Goal: Information Seeking & Learning: Learn about a topic

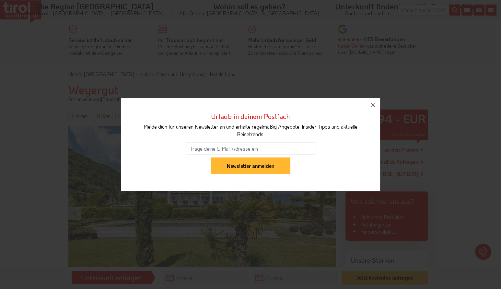
click at [373, 102] on icon "button" at bounding box center [373, 105] width 8 height 8
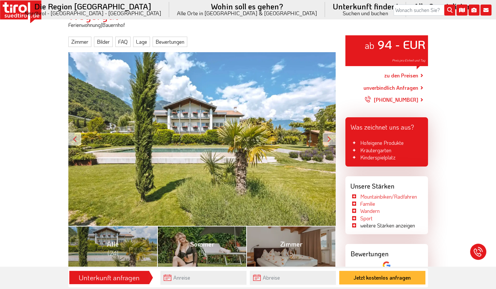
scroll to position [73, 0]
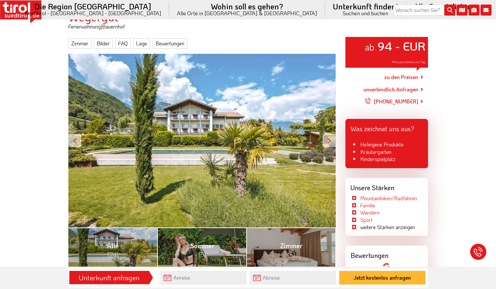
click at [329, 136] on div at bounding box center [329, 140] width 13 height 13
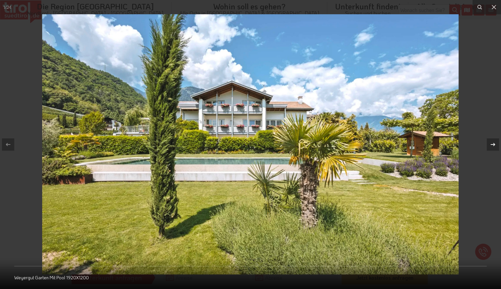
click at [494, 145] on icon at bounding box center [493, 145] width 8 height 8
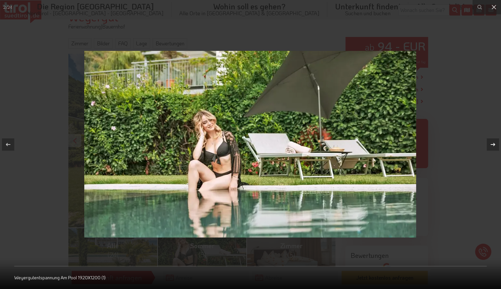
click at [494, 145] on icon at bounding box center [493, 145] width 8 height 8
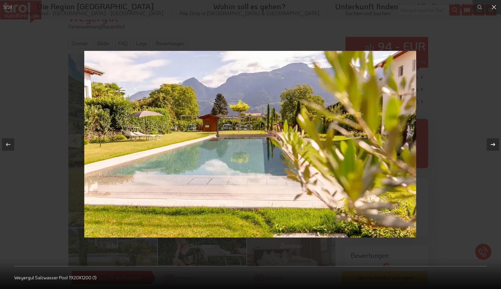
click at [494, 145] on icon at bounding box center [493, 145] width 8 height 8
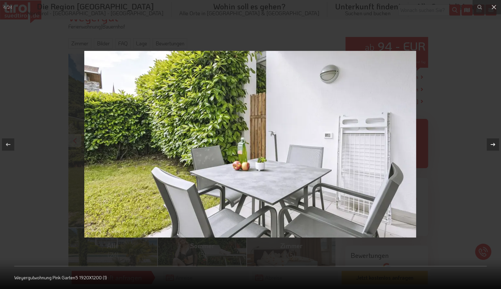
click at [493, 145] on icon at bounding box center [493, 145] width 8 height 8
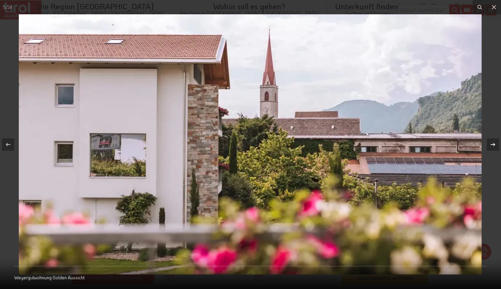
click at [493, 145] on icon at bounding box center [493, 145] width 8 height 8
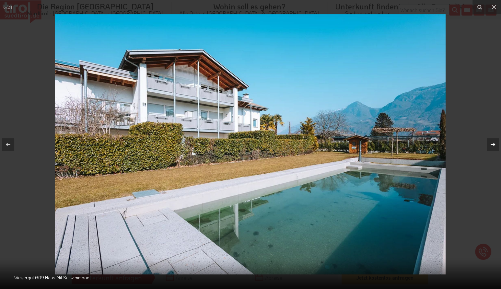
click at [493, 145] on icon at bounding box center [493, 145] width 8 height 8
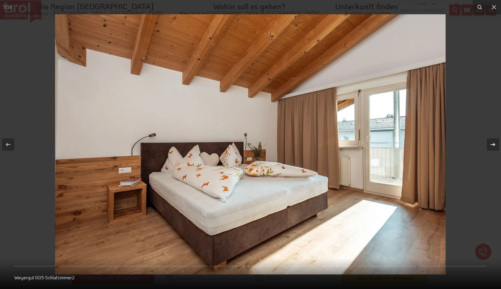
click at [492, 145] on icon at bounding box center [493, 144] width 5 height 3
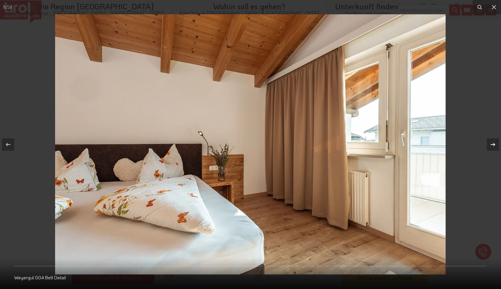
click at [492, 145] on icon at bounding box center [493, 144] width 5 height 3
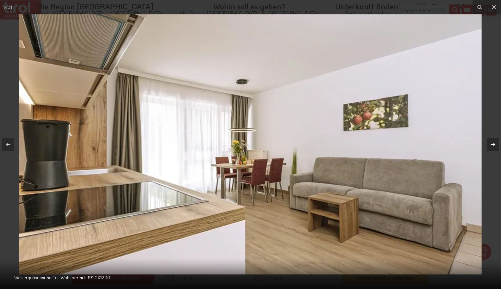
click at [492, 145] on icon at bounding box center [493, 144] width 5 height 3
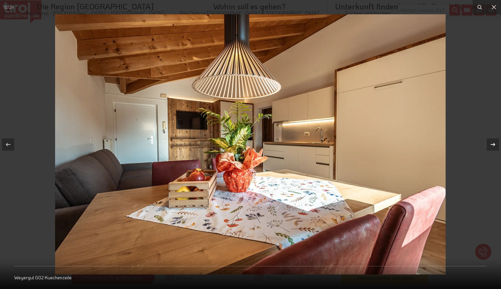
click at [492, 145] on icon at bounding box center [493, 144] width 5 height 3
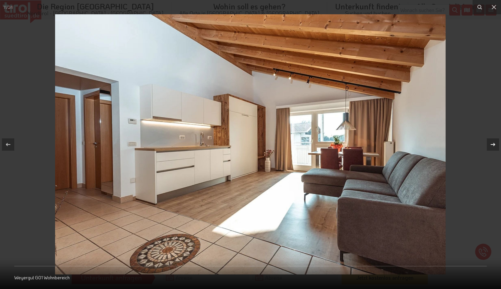
click at [492, 145] on icon at bounding box center [493, 144] width 5 height 3
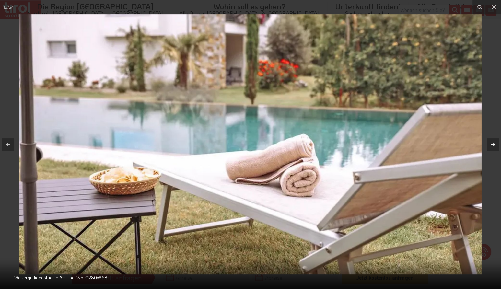
click at [491, 144] on icon at bounding box center [493, 144] width 5 height 3
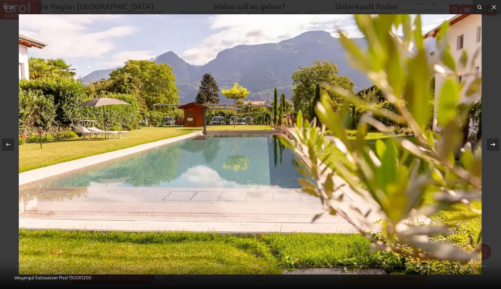
click at [491, 144] on icon at bounding box center [493, 144] width 5 height 3
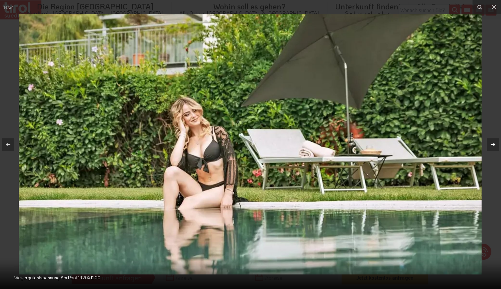
click at [491, 144] on icon at bounding box center [493, 144] width 5 height 3
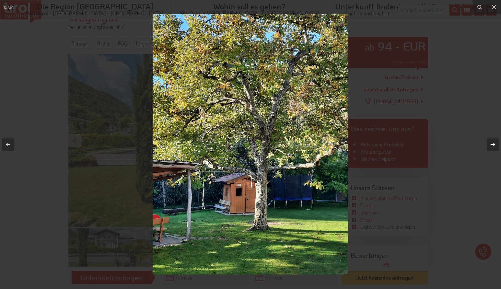
click at [491, 144] on icon at bounding box center [493, 144] width 5 height 3
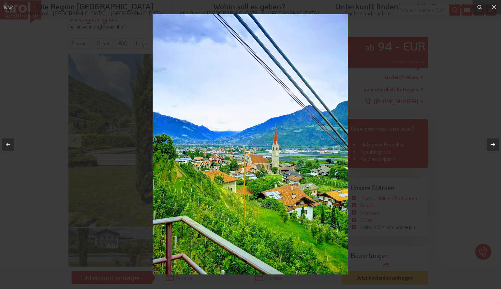
click at [491, 144] on icon at bounding box center [493, 144] width 5 height 3
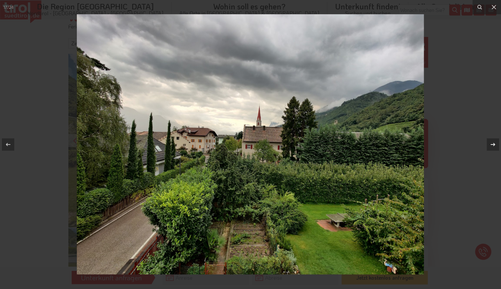
click at [491, 144] on icon at bounding box center [493, 144] width 5 height 3
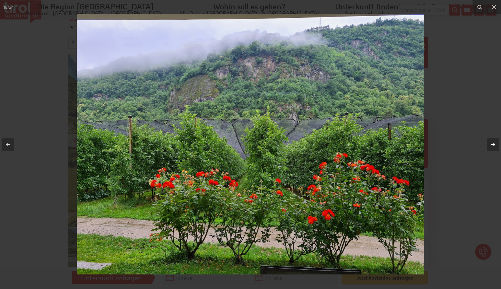
click at [491, 144] on icon at bounding box center [493, 144] width 5 height 3
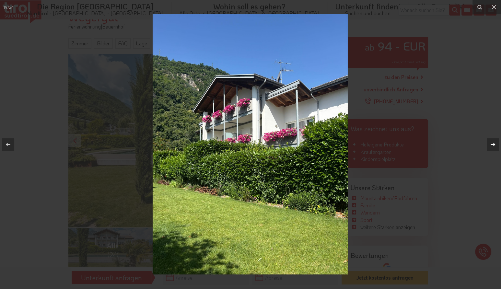
click at [487, 141] on div at bounding box center [493, 144] width 12 height 12
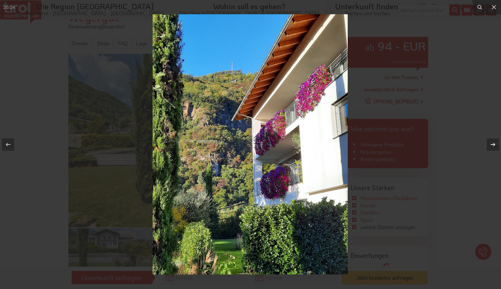
click at [487, 141] on div at bounding box center [493, 144] width 12 height 12
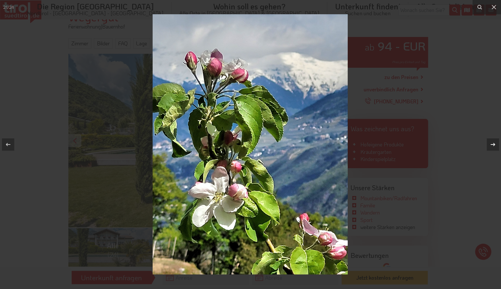
click at [486, 140] on button at bounding box center [489, 144] width 23 height 32
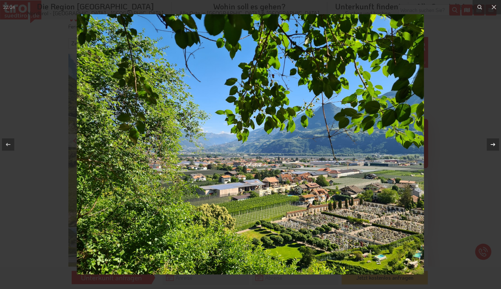
click at [486, 140] on button at bounding box center [489, 144] width 23 height 32
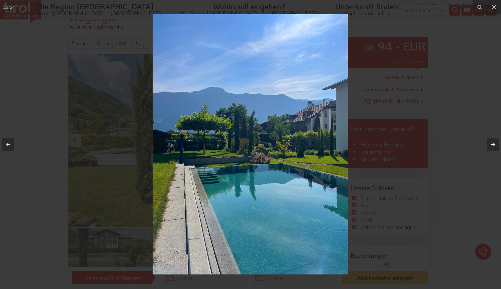
click at [486, 140] on button at bounding box center [489, 144] width 23 height 32
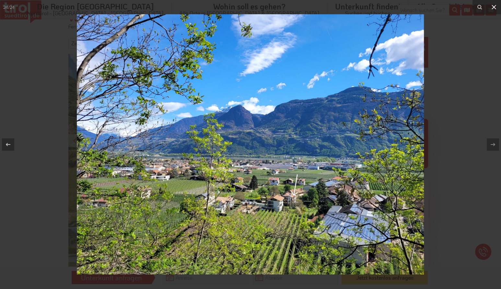
click at [491, 2] on button at bounding box center [494, 7] width 14 height 14
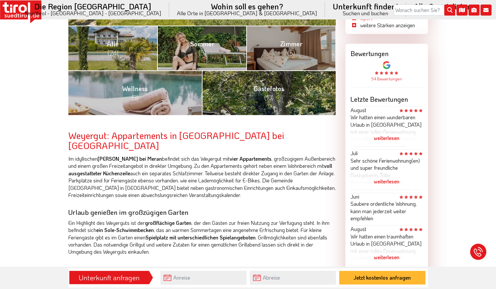
scroll to position [273, 0]
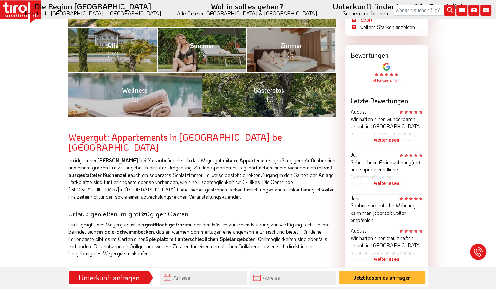
click at [385, 139] on div "weiterlesen" at bounding box center [387, 140] width 72 height 16
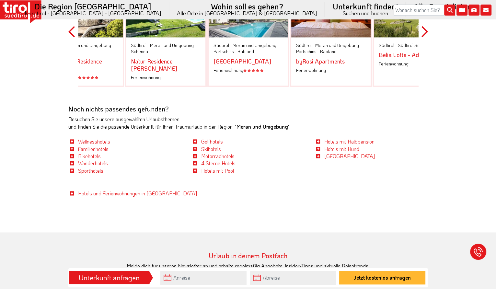
scroll to position [1046, 0]
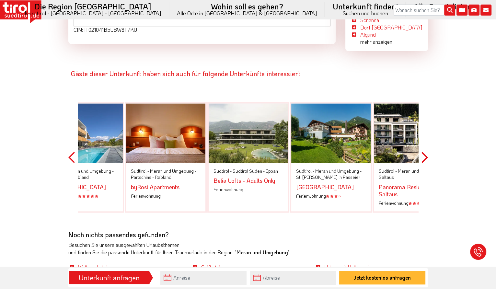
click at [423, 138] on button "Next" at bounding box center [425, 157] width 6 height 147
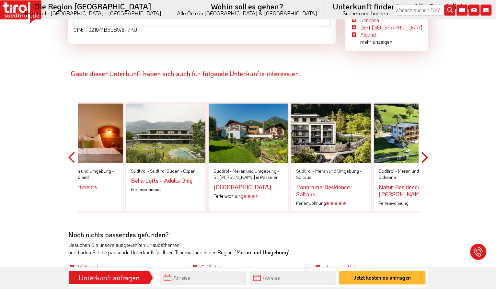
click at [423, 138] on button "Next" at bounding box center [425, 157] width 6 height 147
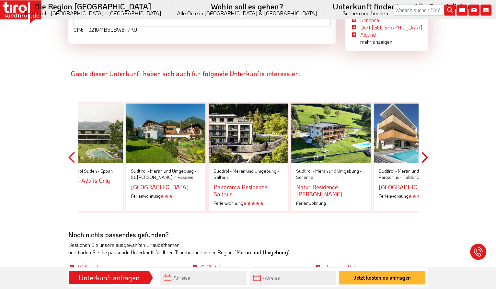
click at [423, 138] on button "Next" at bounding box center [425, 157] width 6 height 147
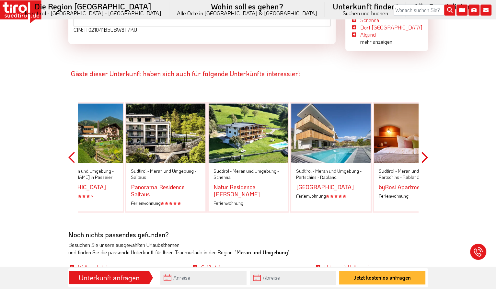
click at [423, 138] on button "Next" at bounding box center [425, 157] width 6 height 147
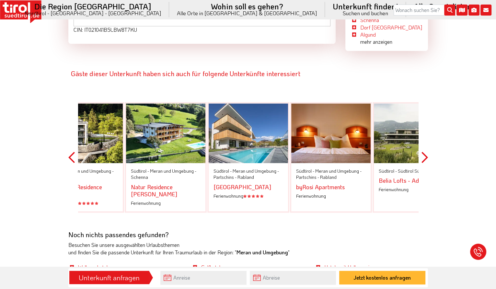
click at [423, 138] on button "Next" at bounding box center [425, 157] width 6 height 147
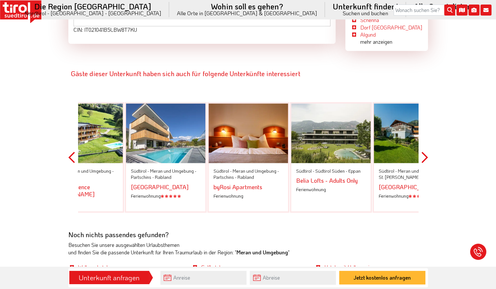
click at [423, 138] on button "Next" at bounding box center [425, 157] width 6 height 147
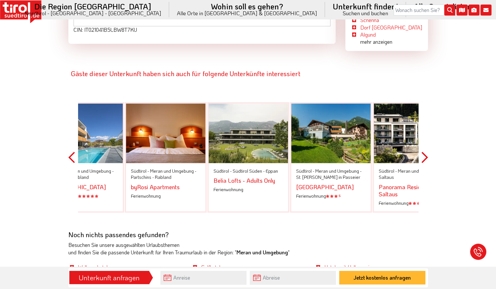
click at [423, 138] on button "Next" at bounding box center [425, 157] width 6 height 147
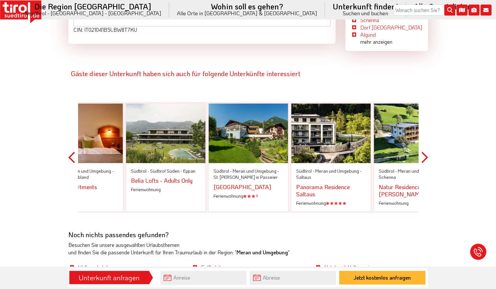
click at [423, 138] on button "Next" at bounding box center [425, 157] width 6 height 147
